Goal: Navigation & Orientation: Find specific page/section

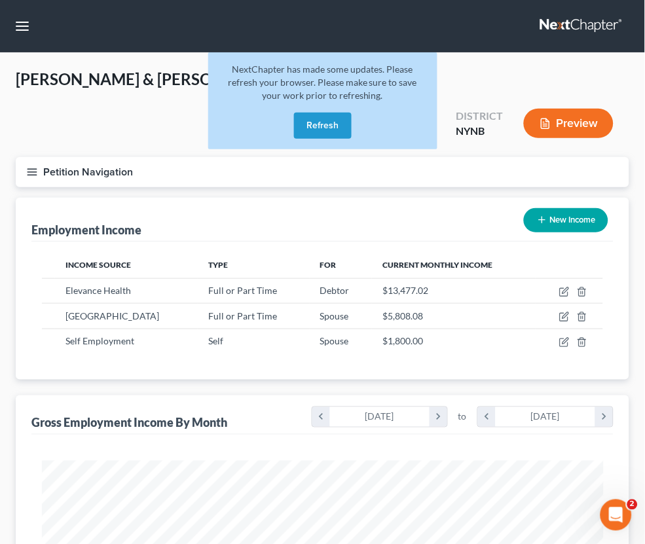
scroll to position [280, 588]
click at [320, 130] on button "Refresh" at bounding box center [323, 126] width 58 height 26
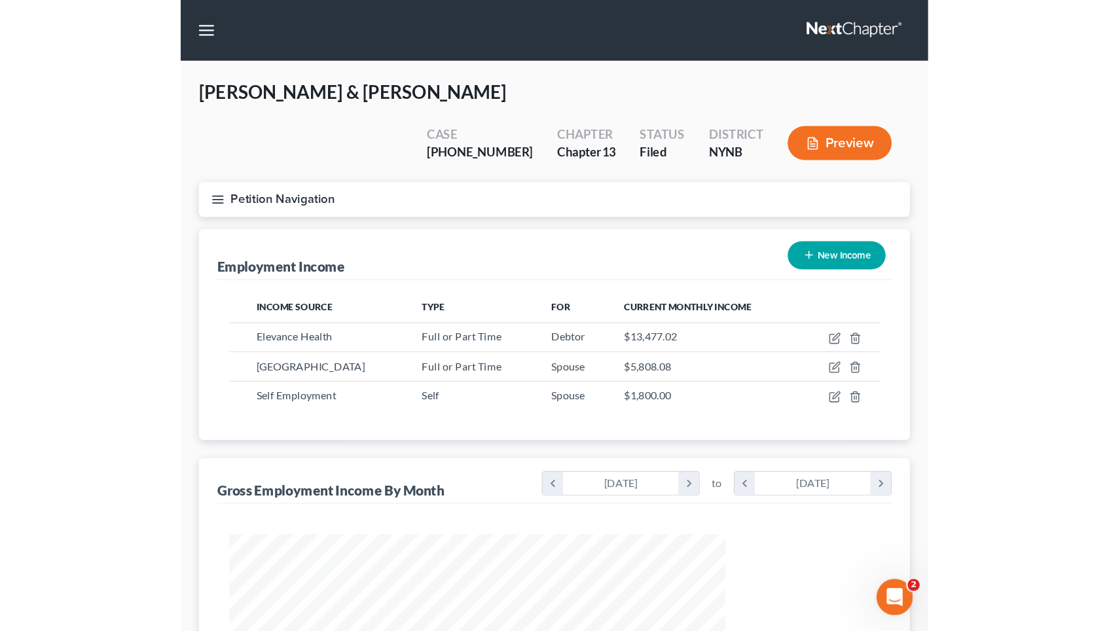
scroll to position [654519, 654293]
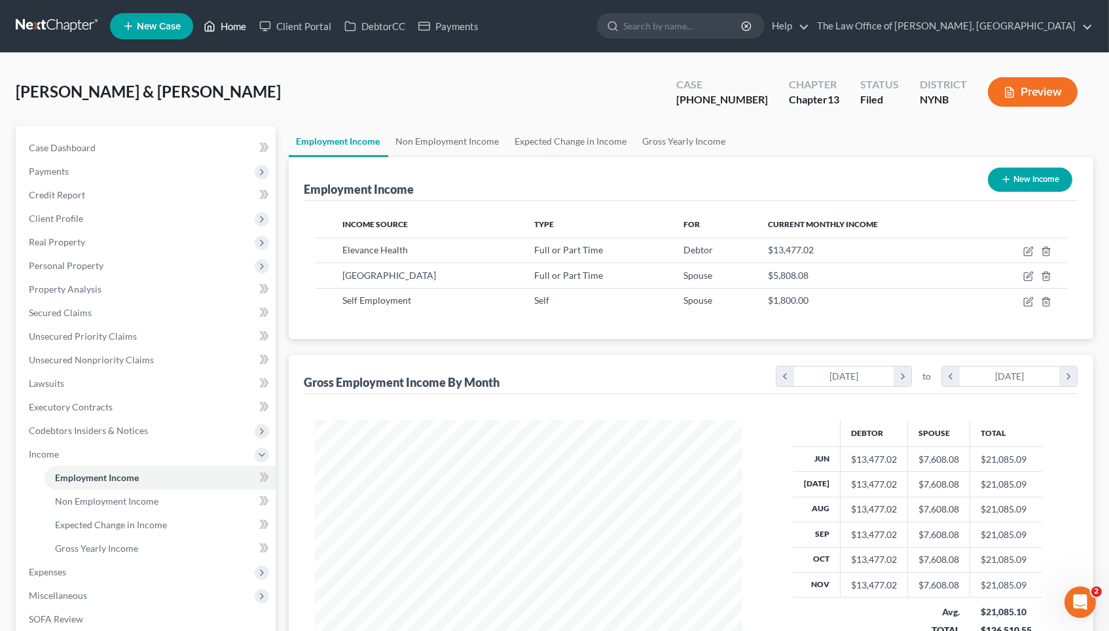
click at [238, 25] on link "Home" at bounding box center [225, 26] width 56 height 24
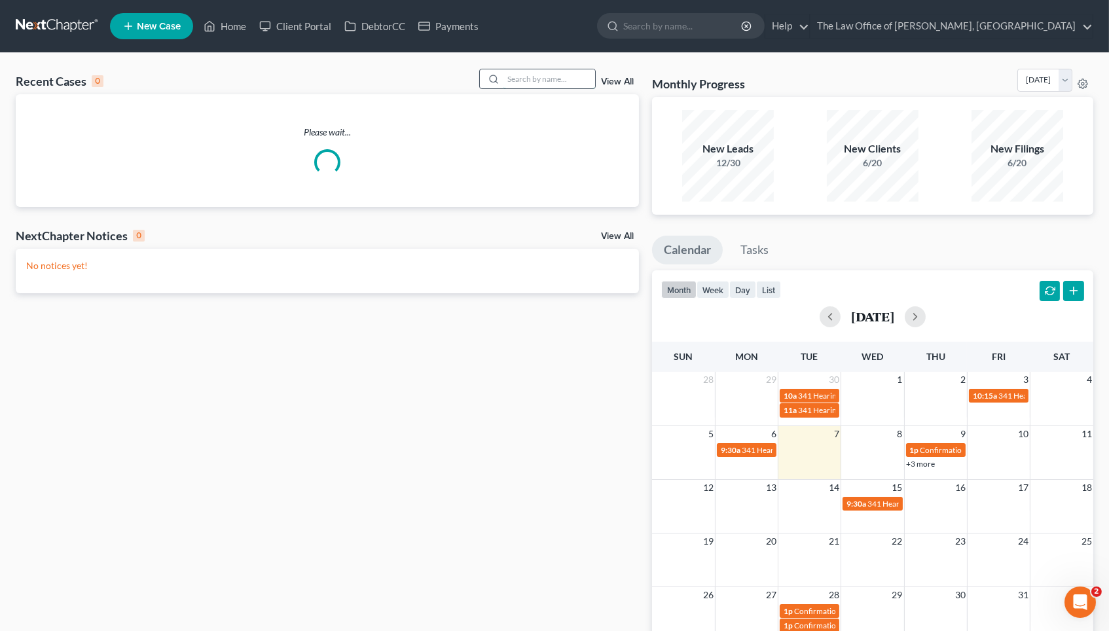
click at [583, 76] on input "search" at bounding box center [550, 78] width 92 height 19
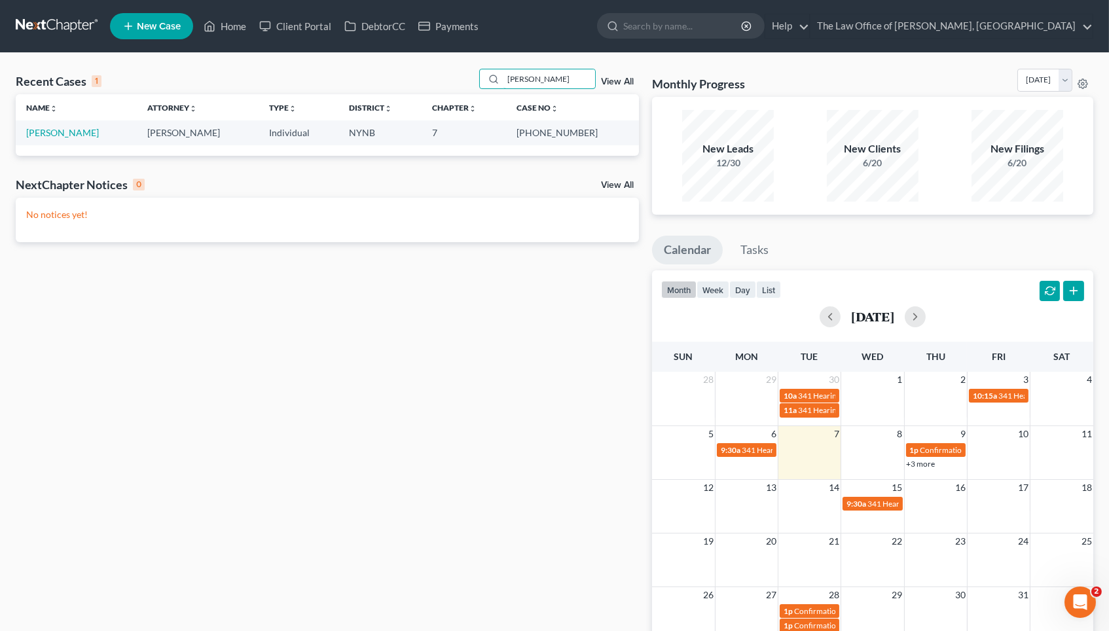
type input "[PERSON_NAME]"
drag, startPoint x: 507, startPoint y: 104, endPoint x: 64, endPoint y: 132, distance: 444.8
click at [64, 132] on link "[PERSON_NAME]" at bounding box center [62, 132] width 73 height 11
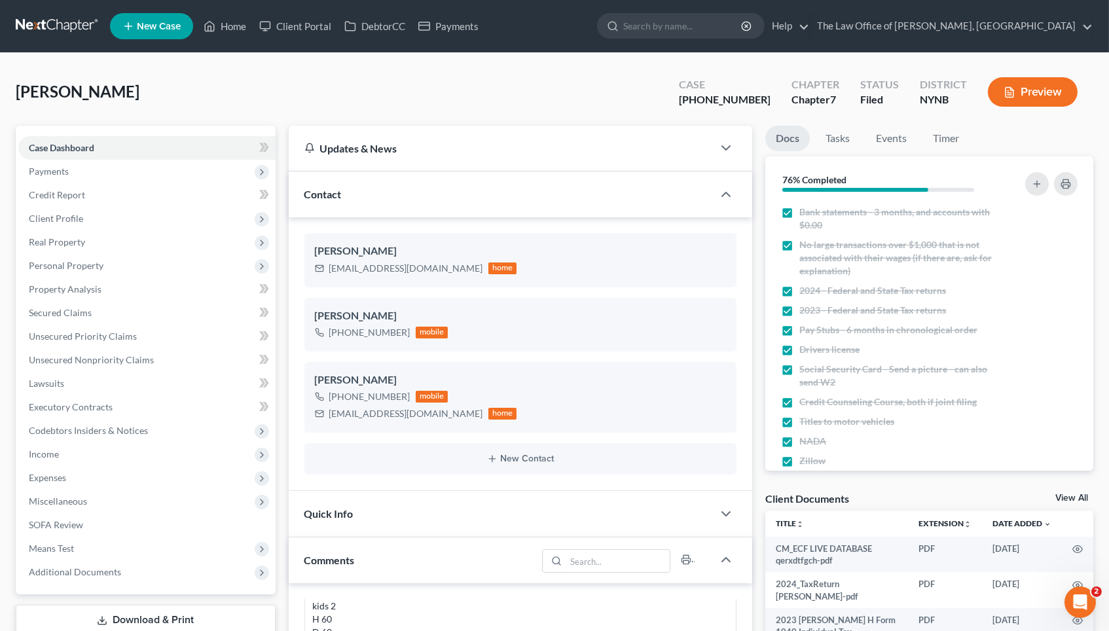
scroll to position [732, 0]
drag, startPoint x: 763, startPoint y: 101, endPoint x: 710, endPoint y: 99, distance: 52.4
click at [644, 99] on div "Case [PHONE_NUMBER]" at bounding box center [724, 93] width 113 height 39
copy div "25-10971"
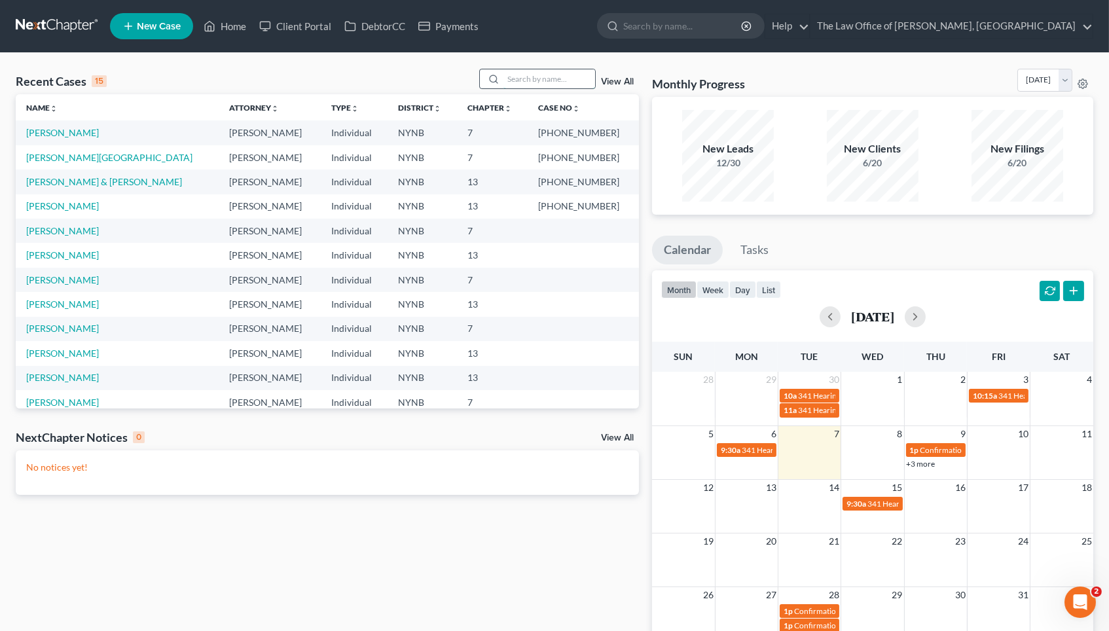
click at [582, 77] on input "search" at bounding box center [550, 78] width 92 height 19
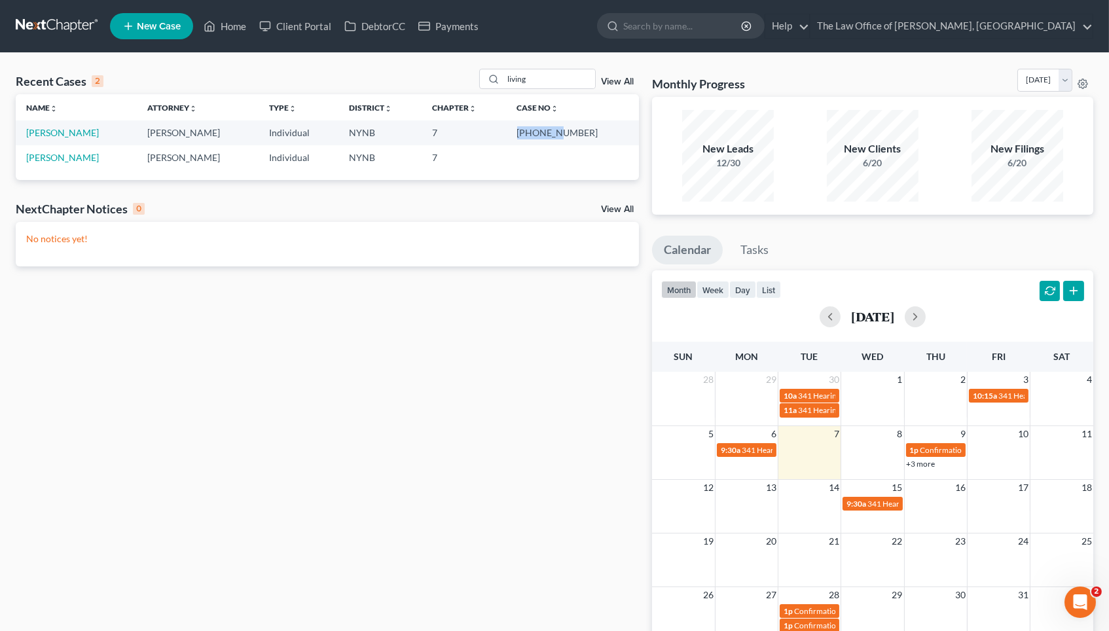
drag, startPoint x: 556, startPoint y: 130, endPoint x: 596, endPoint y: 130, distance: 40.6
click at [596, 130] on td "25-10441-1" at bounding box center [573, 132] width 132 height 24
copy td "25-10441"
click at [528, 75] on input "living" at bounding box center [550, 78] width 92 height 19
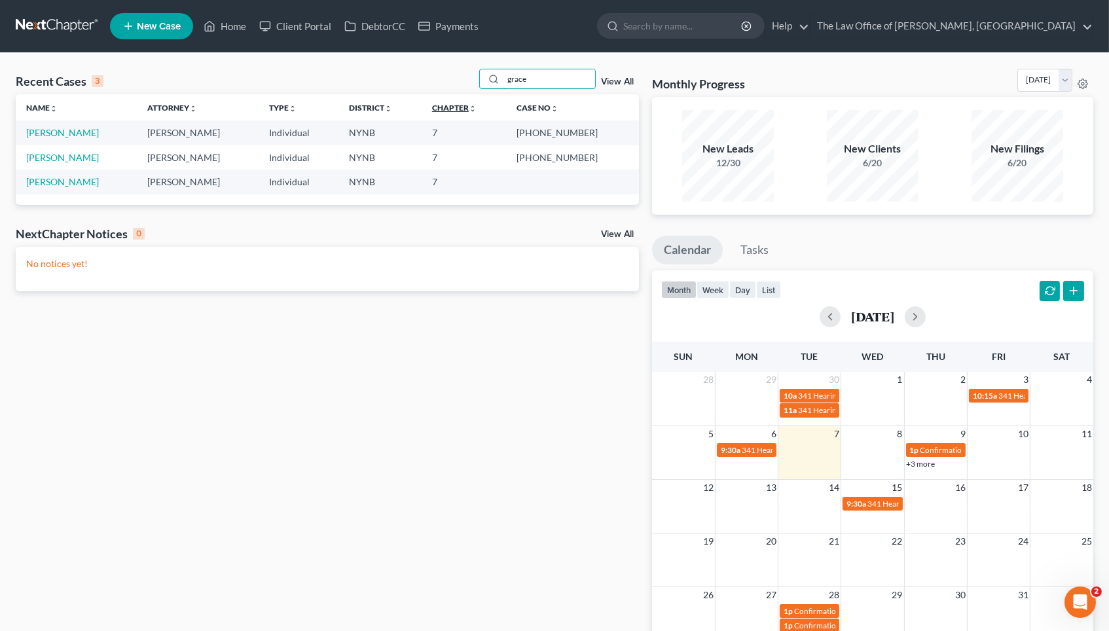
type input "grace"
drag, startPoint x: 475, startPoint y: 103, endPoint x: 58, endPoint y: 129, distance: 417.2
click at [58, 129] on link "Garcia, Toni" at bounding box center [62, 132] width 73 height 11
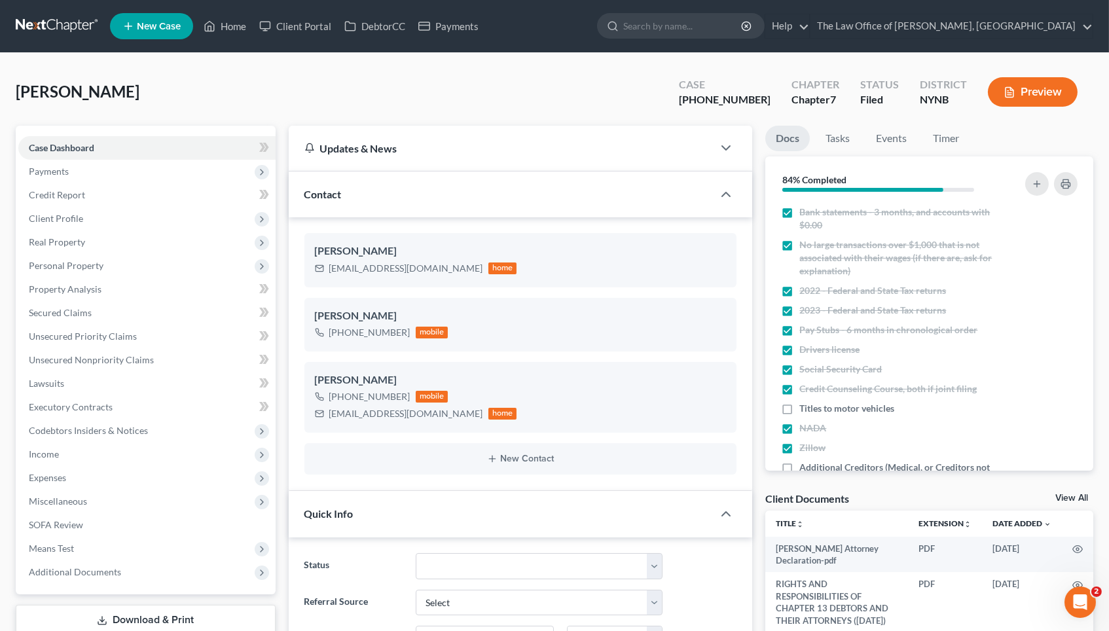
scroll to position [2510, 0]
drag, startPoint x: 760, startPoint y: 98, endPoint x: 693, endPoint y: 101, distance: 66.9
click at [693, 101] on div "Garcia, Toni Upgraded Case 25-10030-1 Chapter Chapter 7 Status Filed District N…" at bounding box center [555, 97] width 1078 height 57
copy div "25-10030"
